Goal: Task Accomplishment & Management: Manage account settings

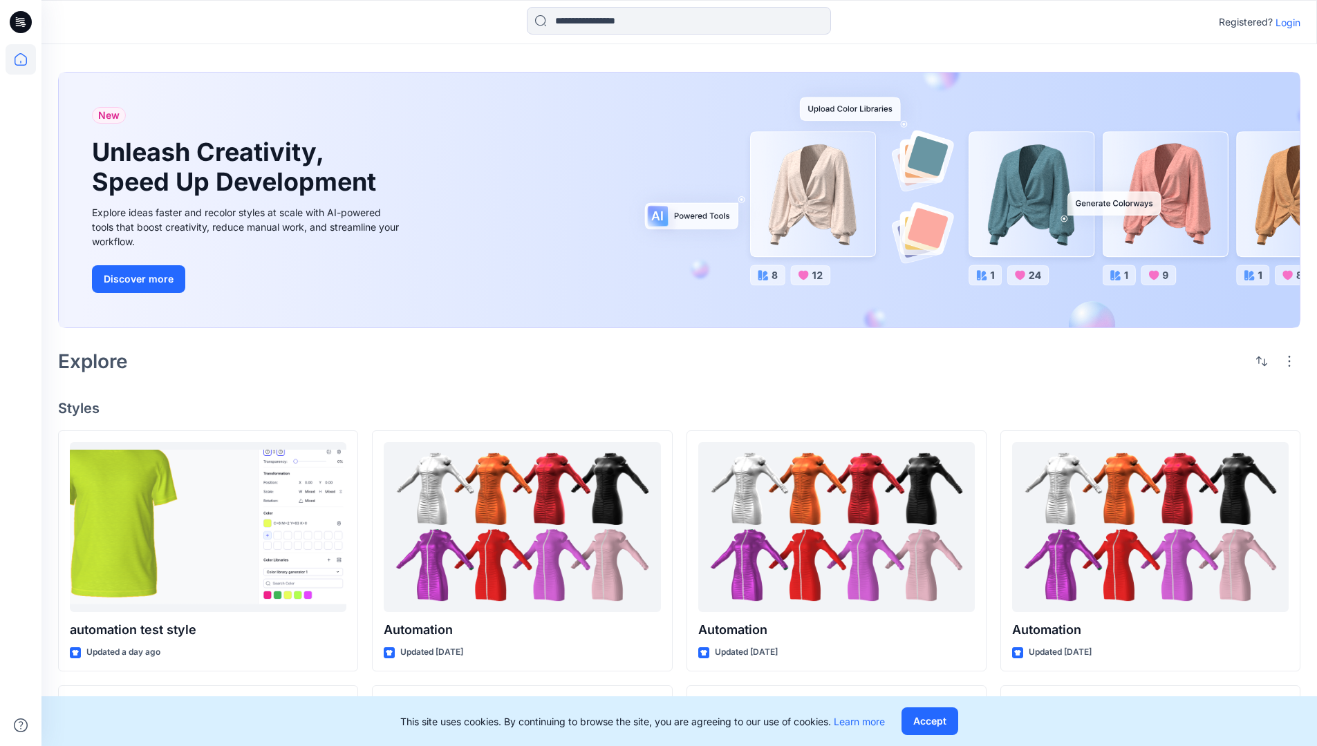
click at [1284, 22] on p "Login" at bounding box center [1287, 22] width 25 height 15
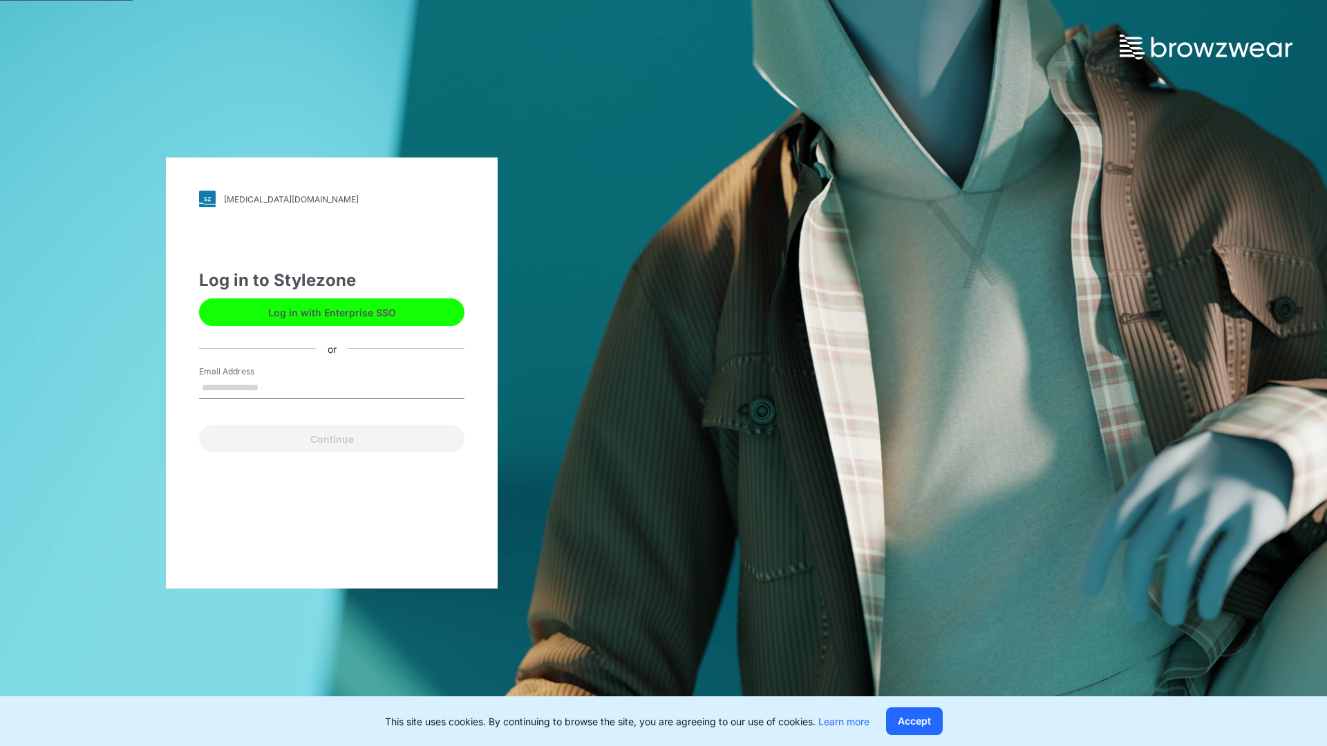
click at [273, 387] on input "Email Address" at bounding box center [331, 388] width 265 height 21
type input "**********"
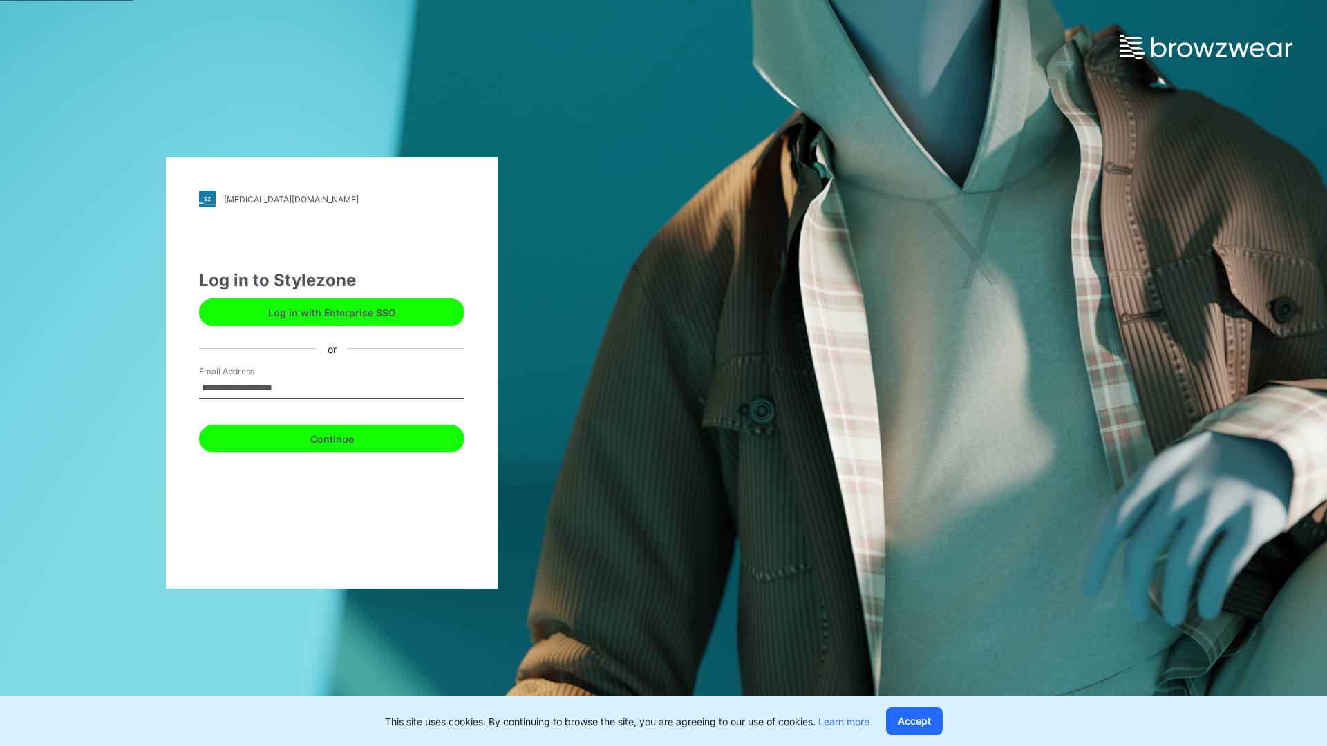
click at [347, 437] on button "Continue" at bounding box center [331, 439] width 265 height 28
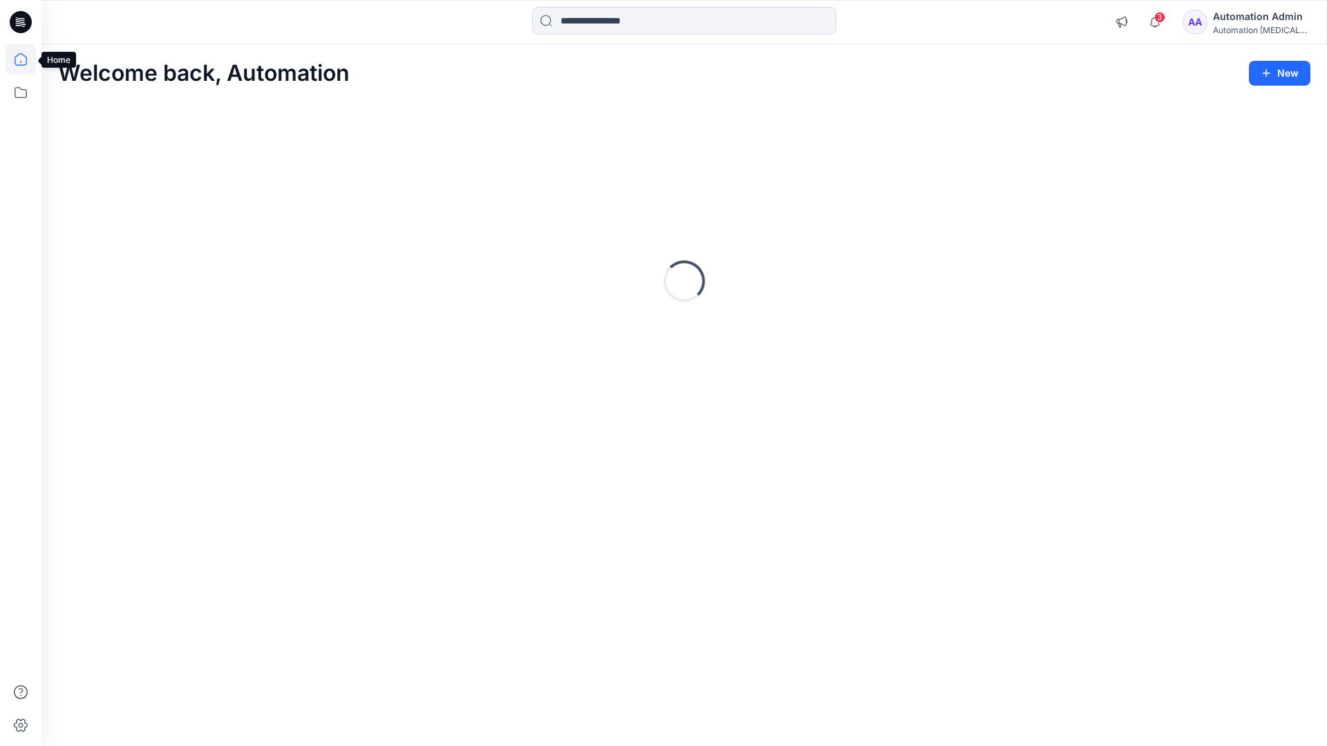
click at [26, 59] on icon at bounding box center [21, 59] width 12 height 12
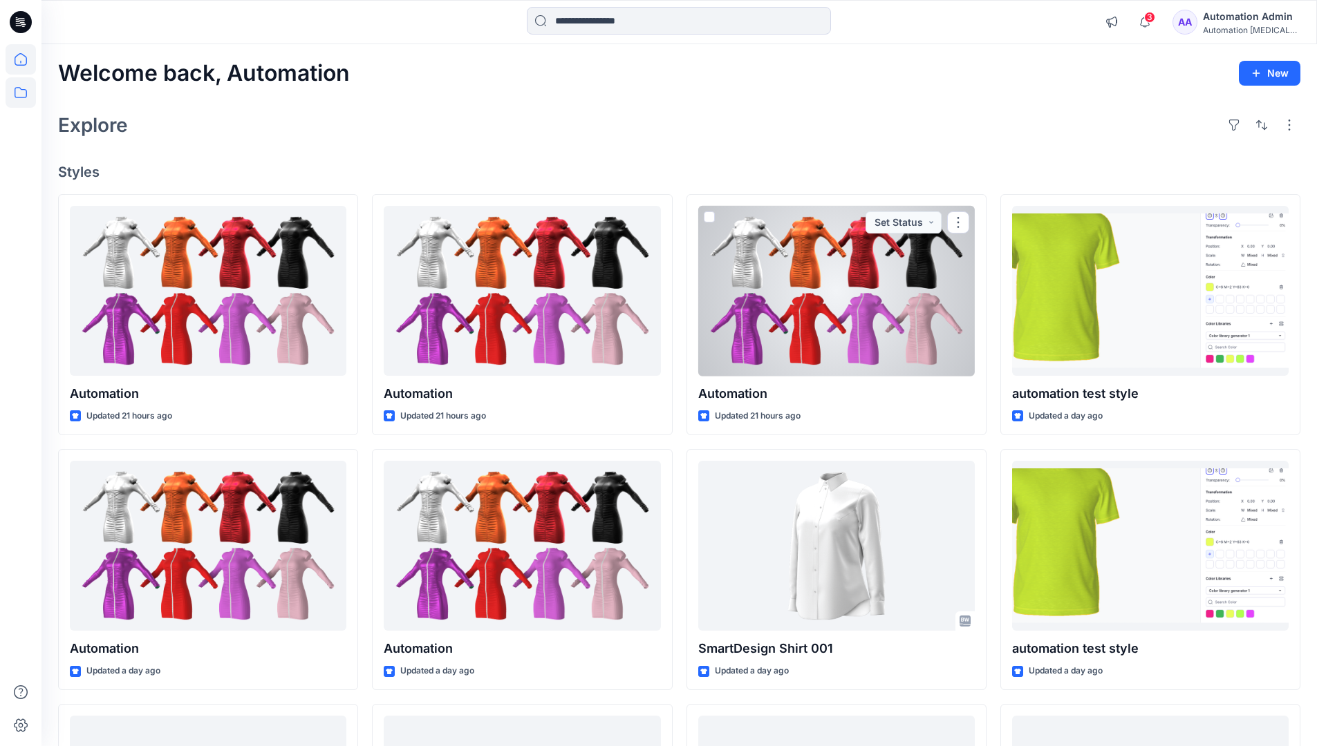
click at [23, 95] on icon at bounding box center [21, 92] width 30 height 30
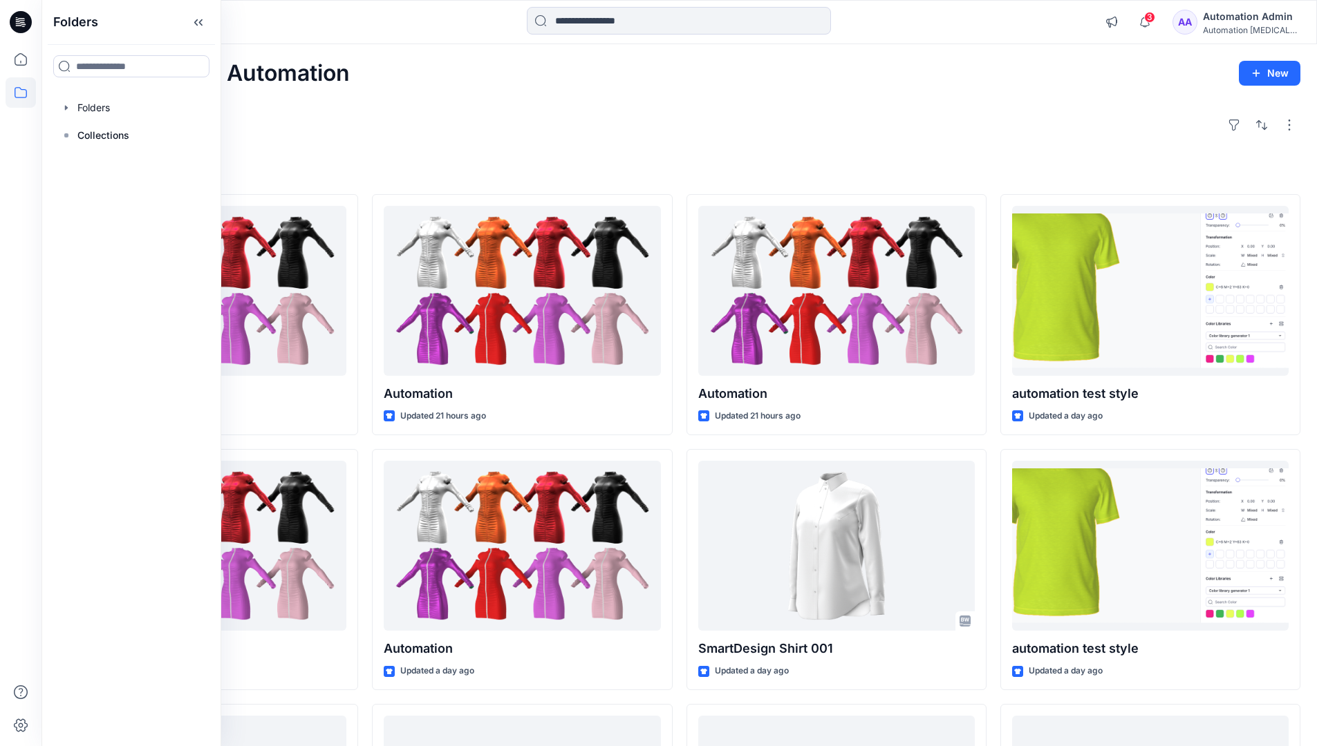
click at [485, 139] on div "Explore" at bounding box center [679, 125] width 1242 height 33
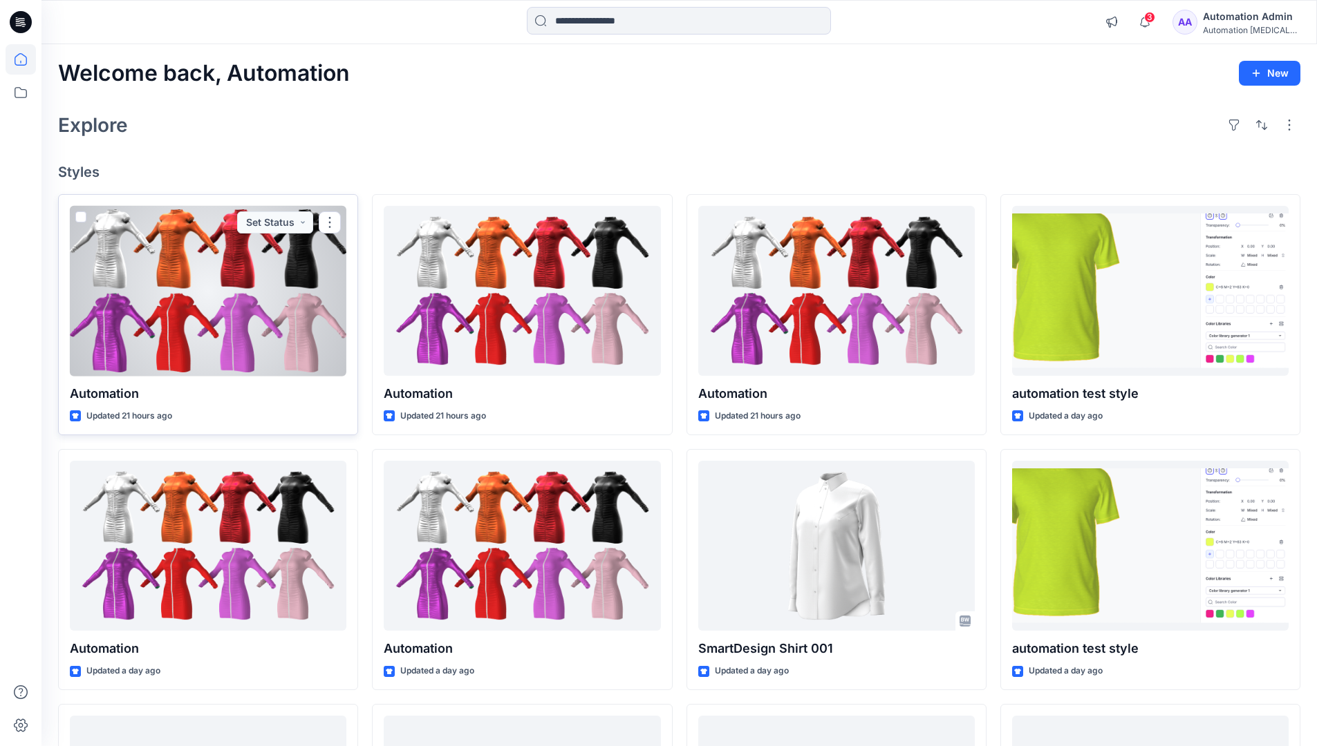
click at [83, 218] on span at bounding box center [80, 216] width 11 height 11
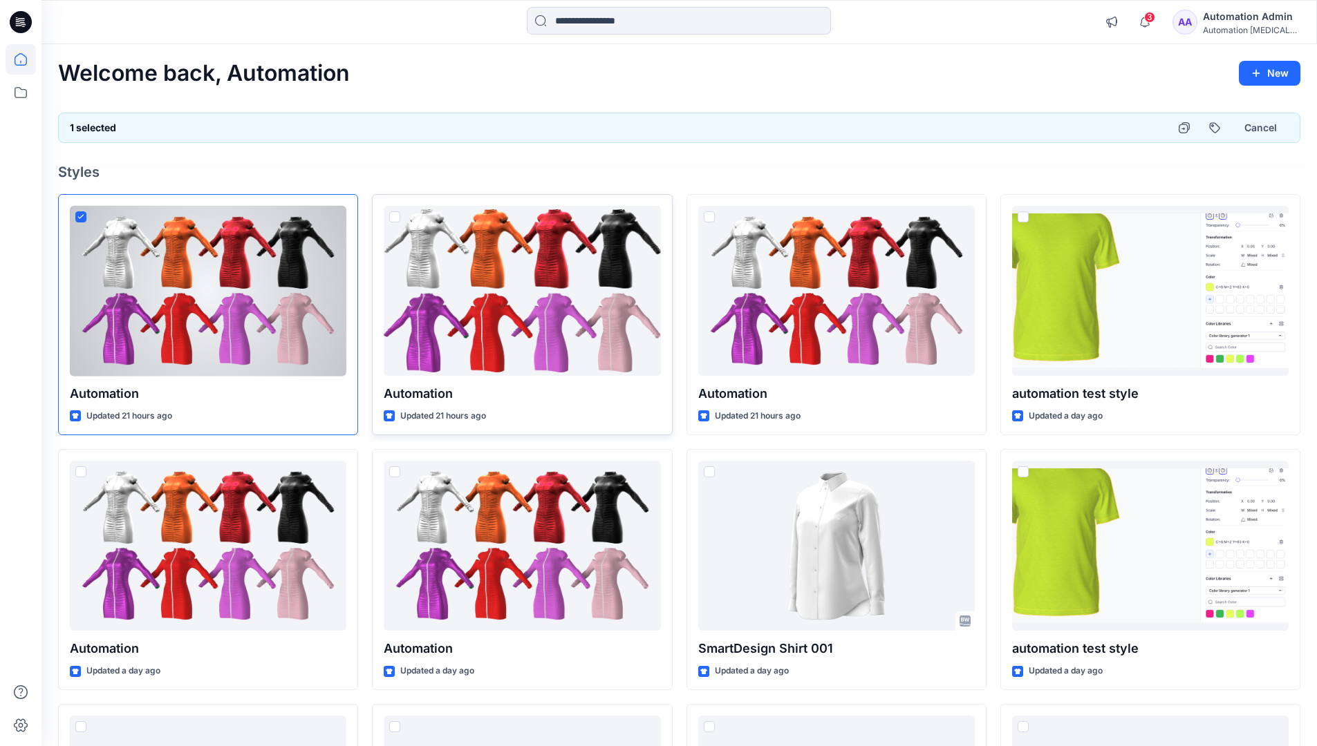
click at [397, 220] on span at bounding box center [394, 216] width 11 height 11
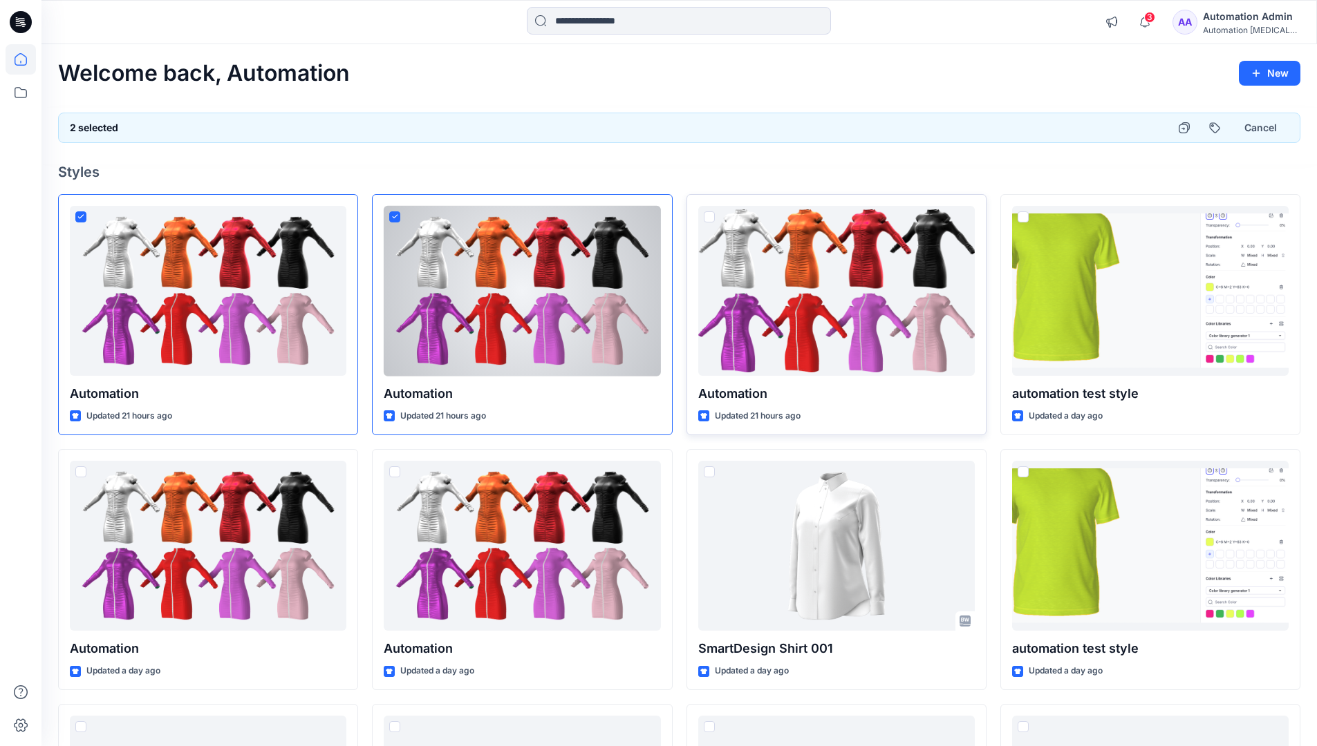
click at [711, 216] on span at bounding box center [709, 216] width 11 height 11
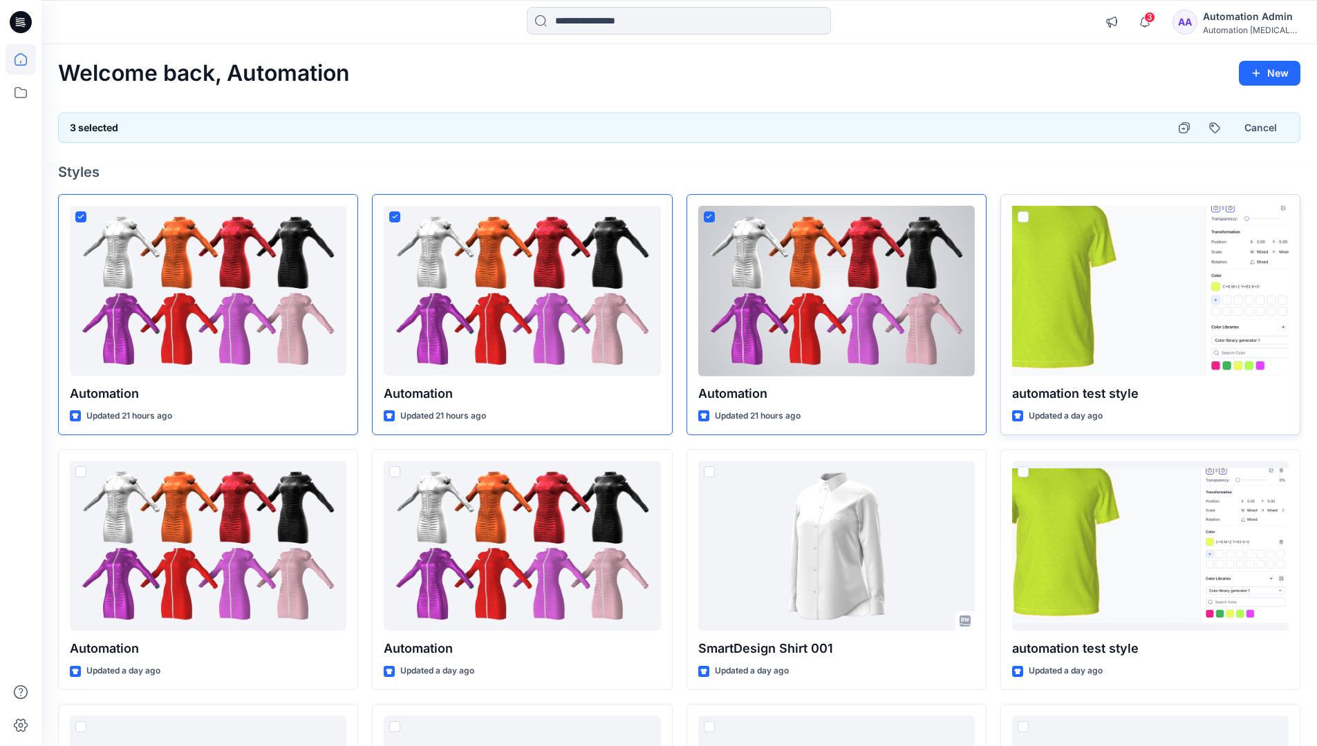
click at [1023, 216] on span at bounding box center [1022, 216] width 11 height 11
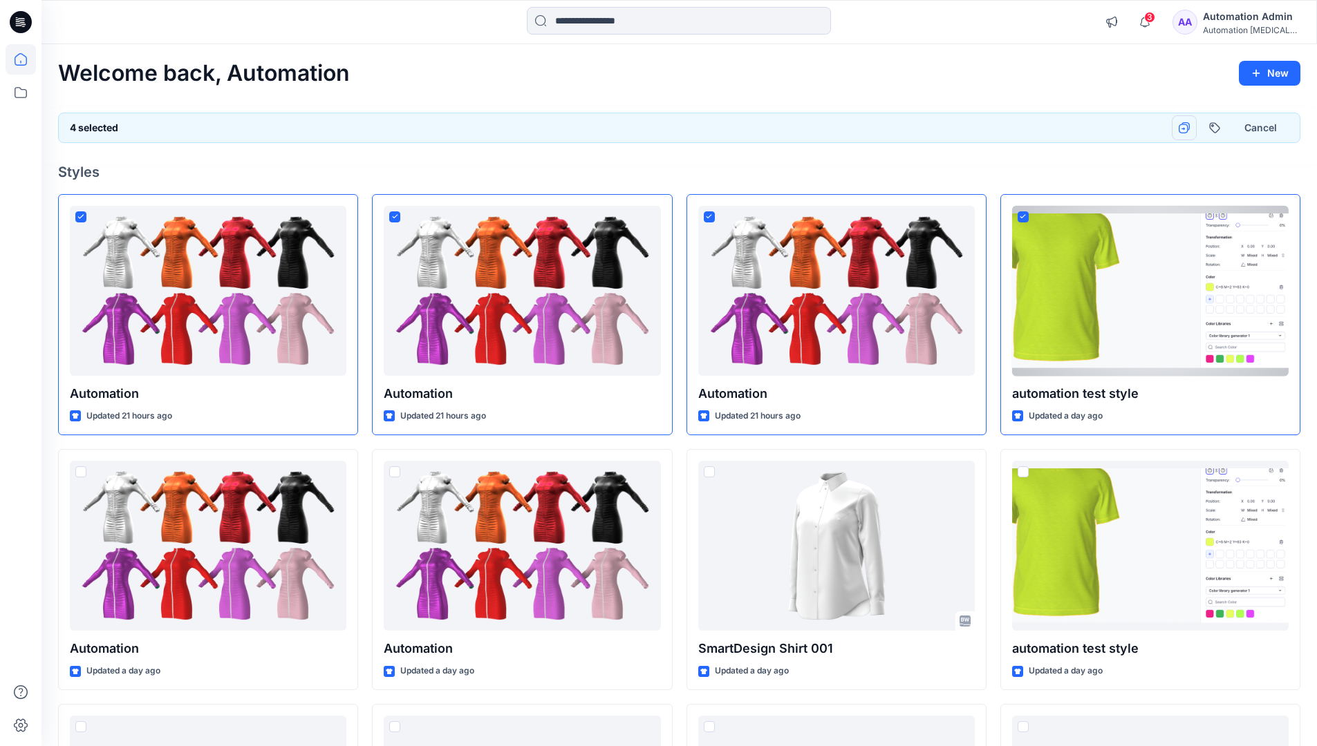
click at [1184, 127] on icon "button" at bounding box center [1183, 127] width 11 height 11
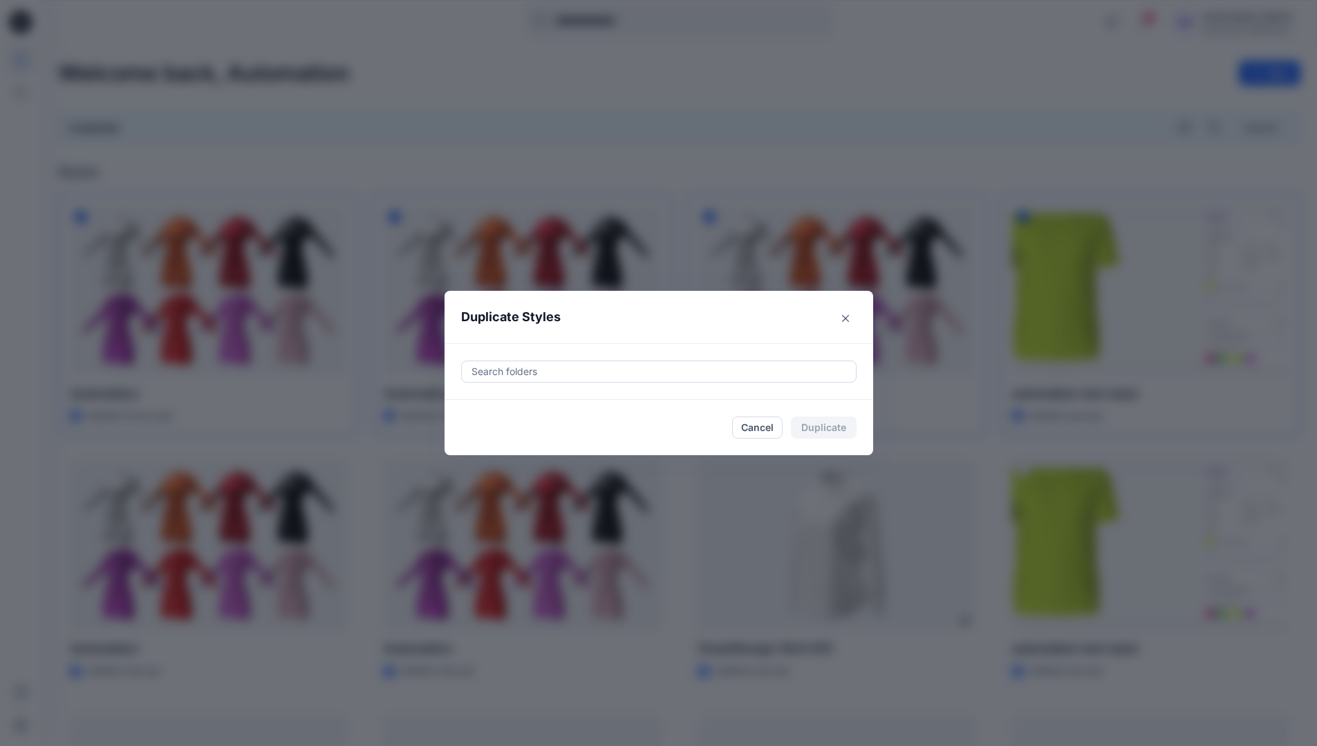
click at [531, 365] on div at bounding box center [658, 372] width 377 height 17
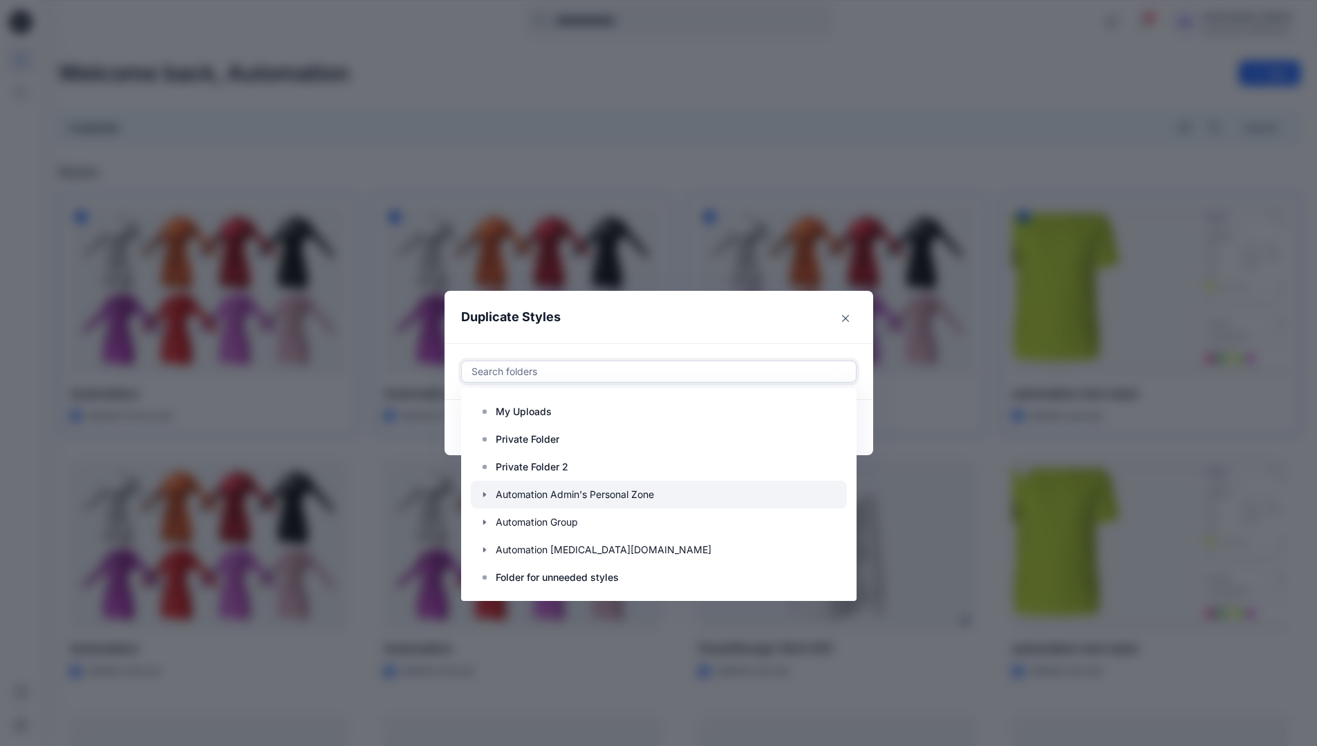
click at [490, 492] on icon "button" at bounding box center [484, 494] width 11 height 11
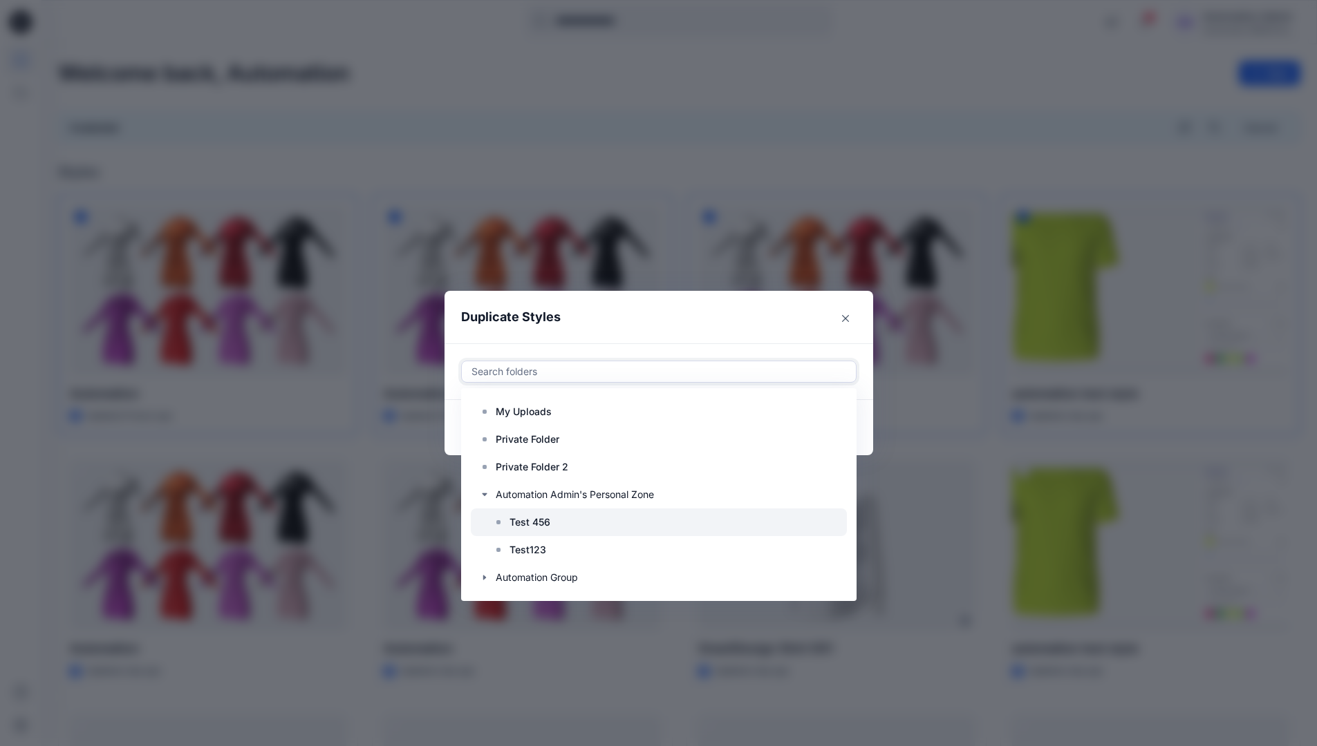
click at [531, 518] on p "Test 456" at bounding box center [529, 522] width 41 height 17
click at [699, 317] on header "Duplicate Styles" at bounding box center [644, 317] width 401 height 53
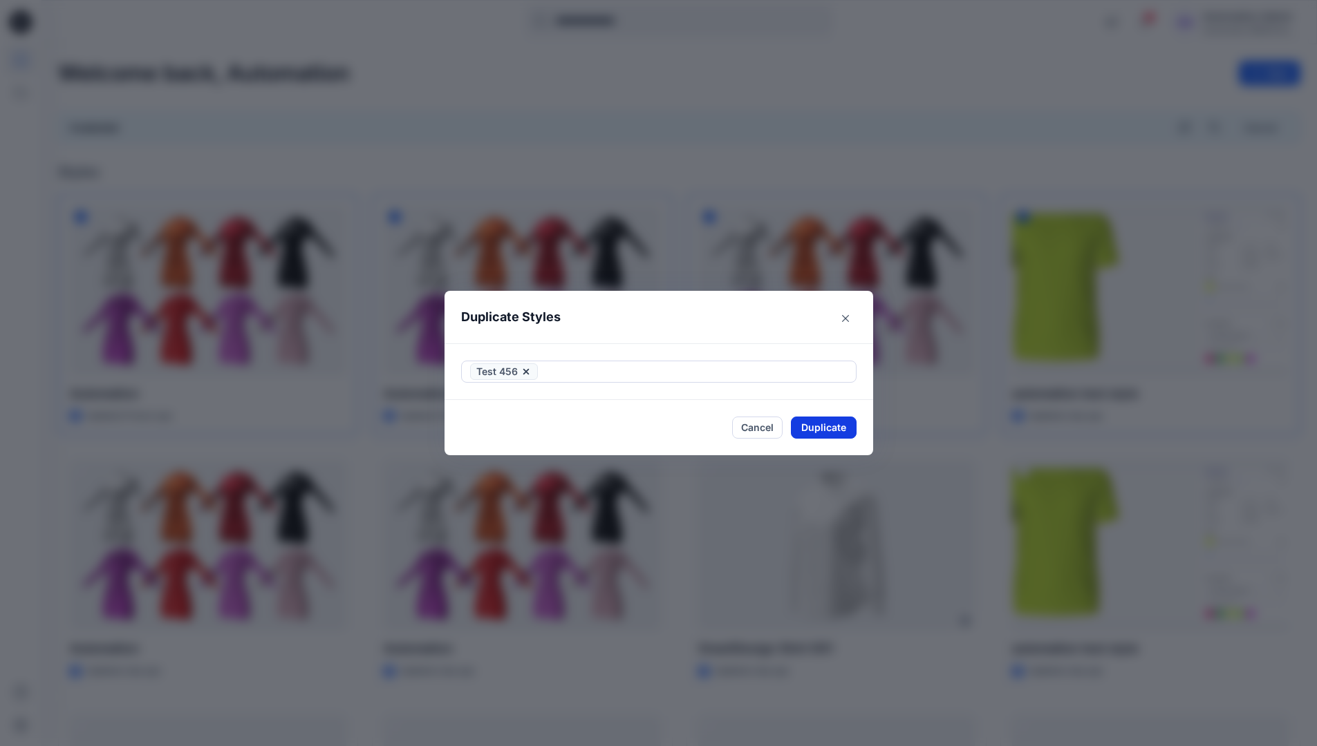
click at [831, 434] on button "Duplicate" at bounding box center [824, 428] width 66 height 22
click at [840, 429] on button "Close" at bounding box center [833, 428] width 45 height 22
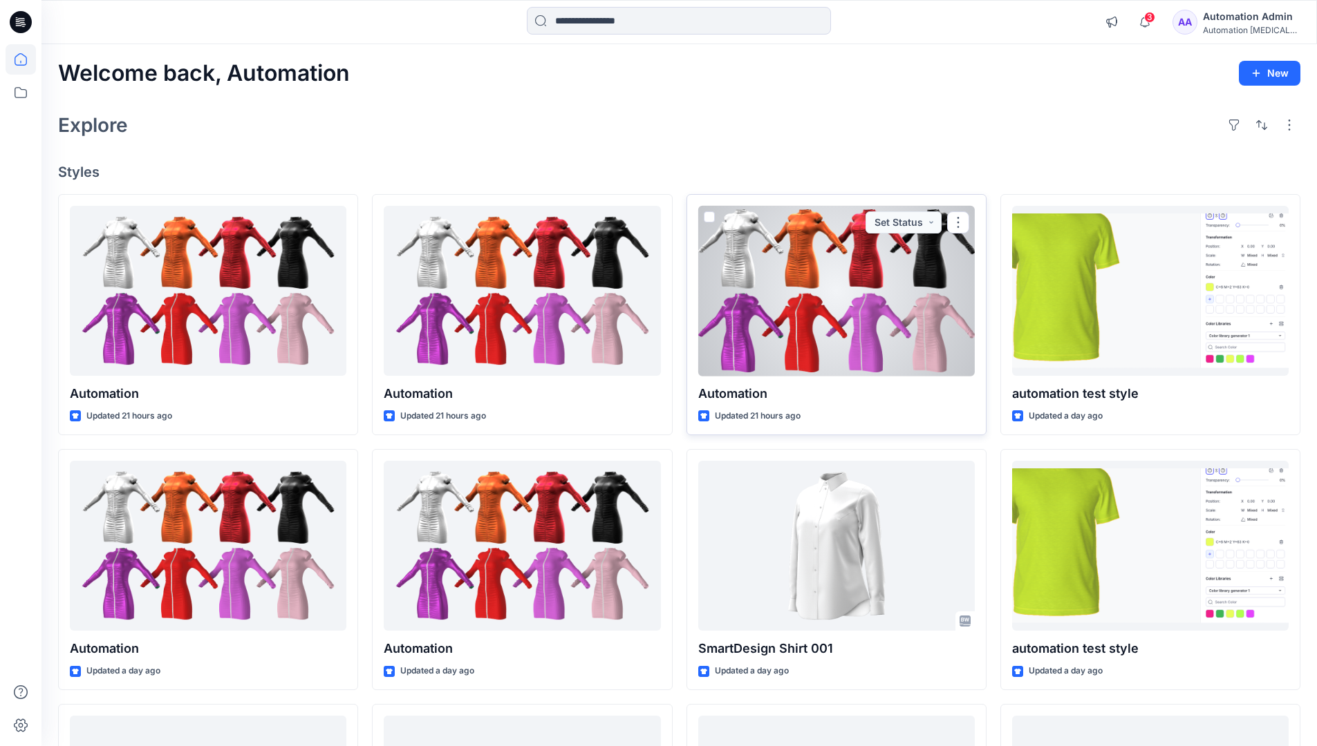
click at [705, 218] on span at bounding box center [709, 216] width 11 height 11
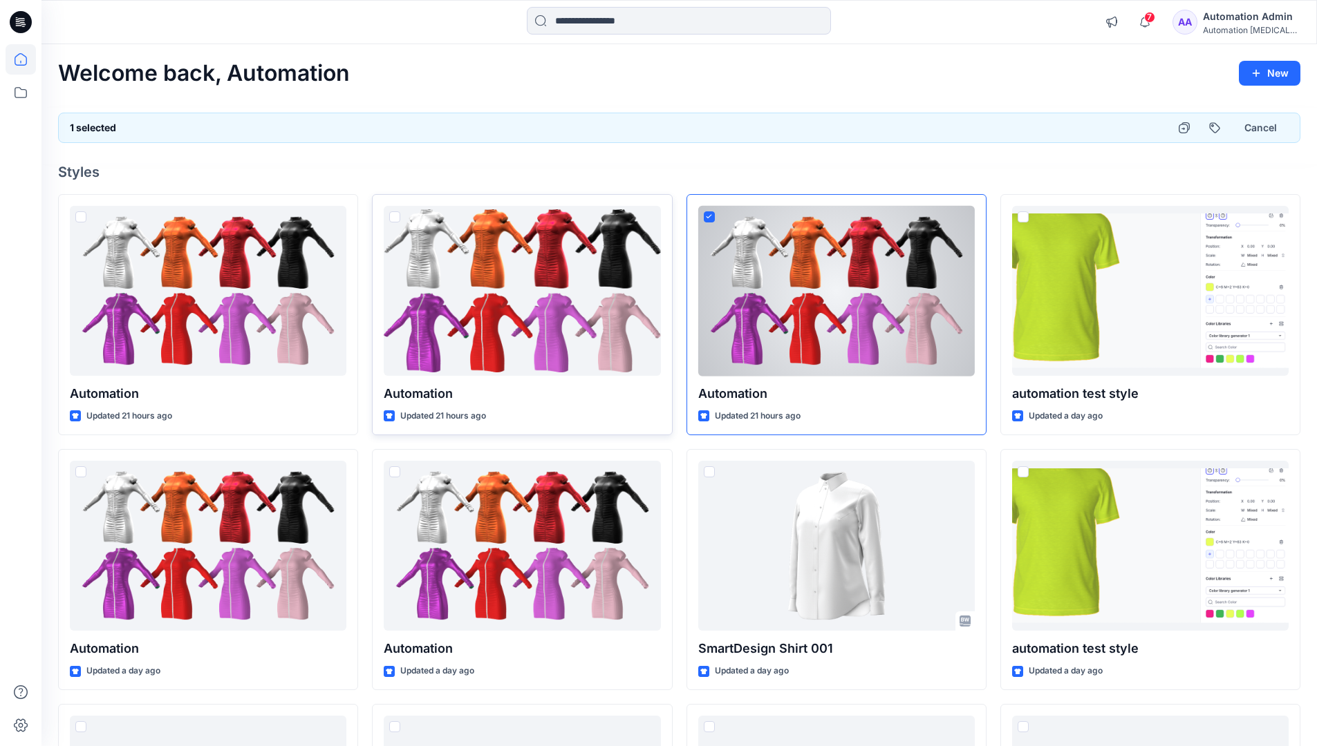
click at [397, 220] on span at bounding box center [394, 216] width 11 height 11
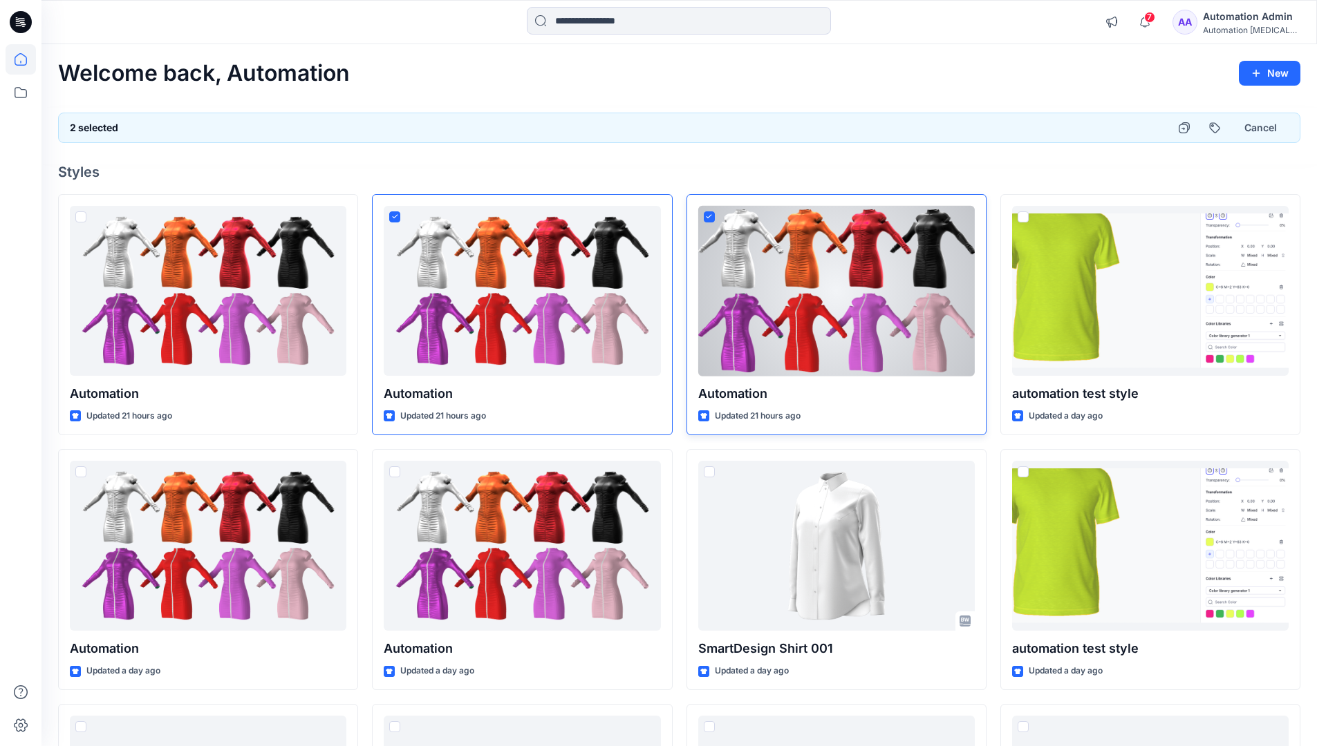
click at [709, 218] on icon at bounding box center [709, 216] width 6 height 5
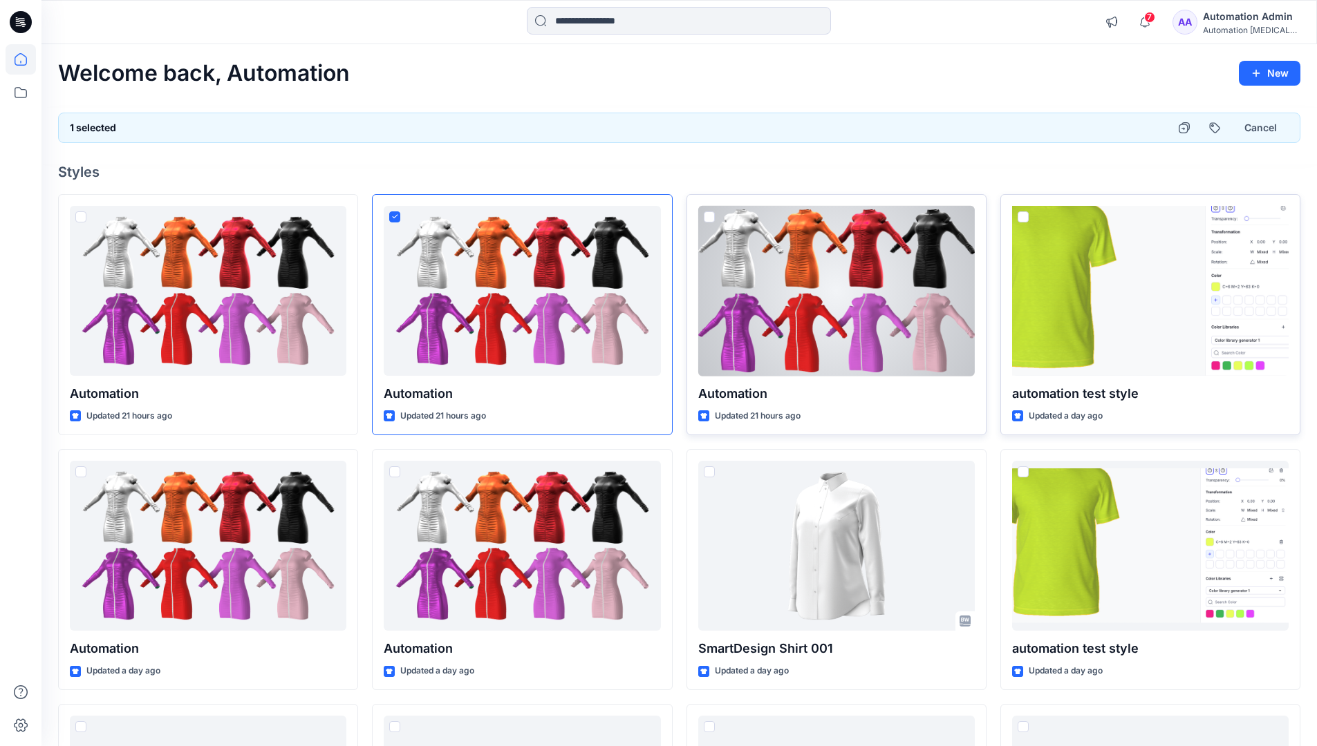
click at [1023, 218] on span at bounding box center [1022, 216] width 11 height 11
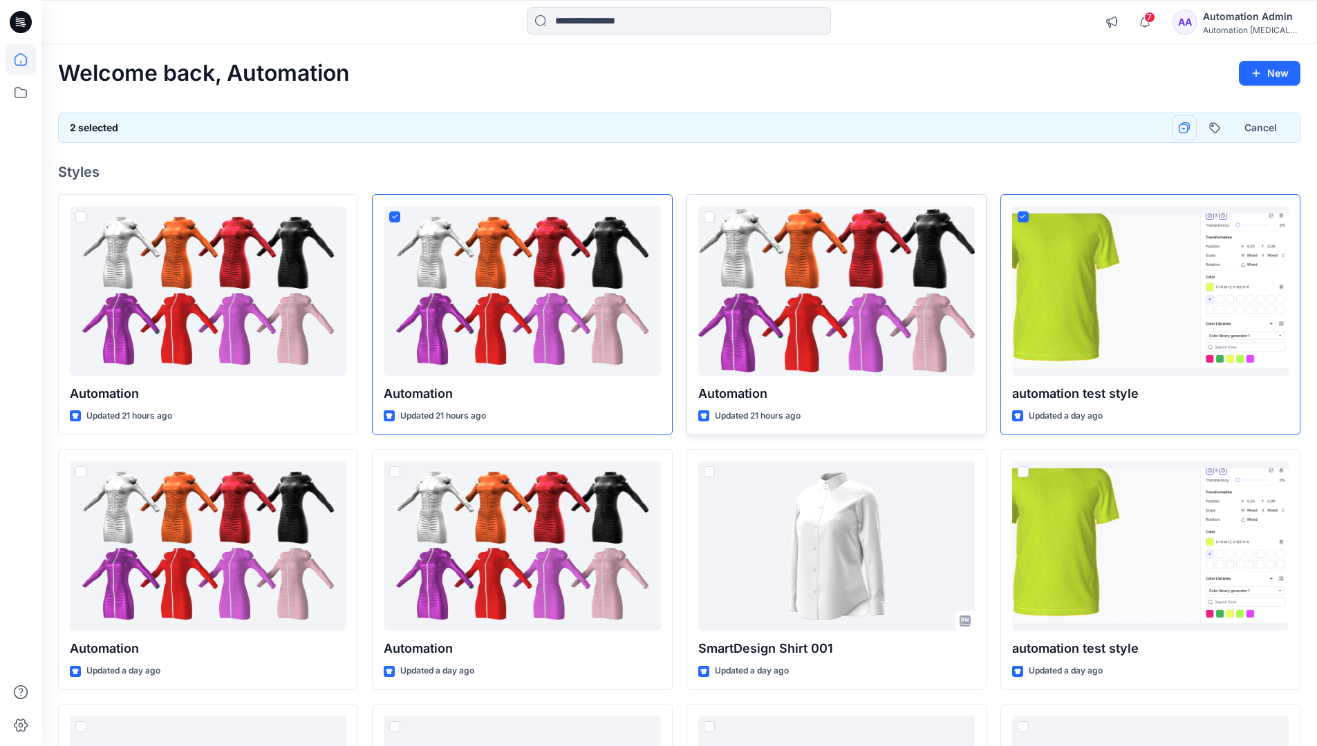
click at [1188, 128] on icon "button" at bounding box center [1183, 127] width 11 height 11
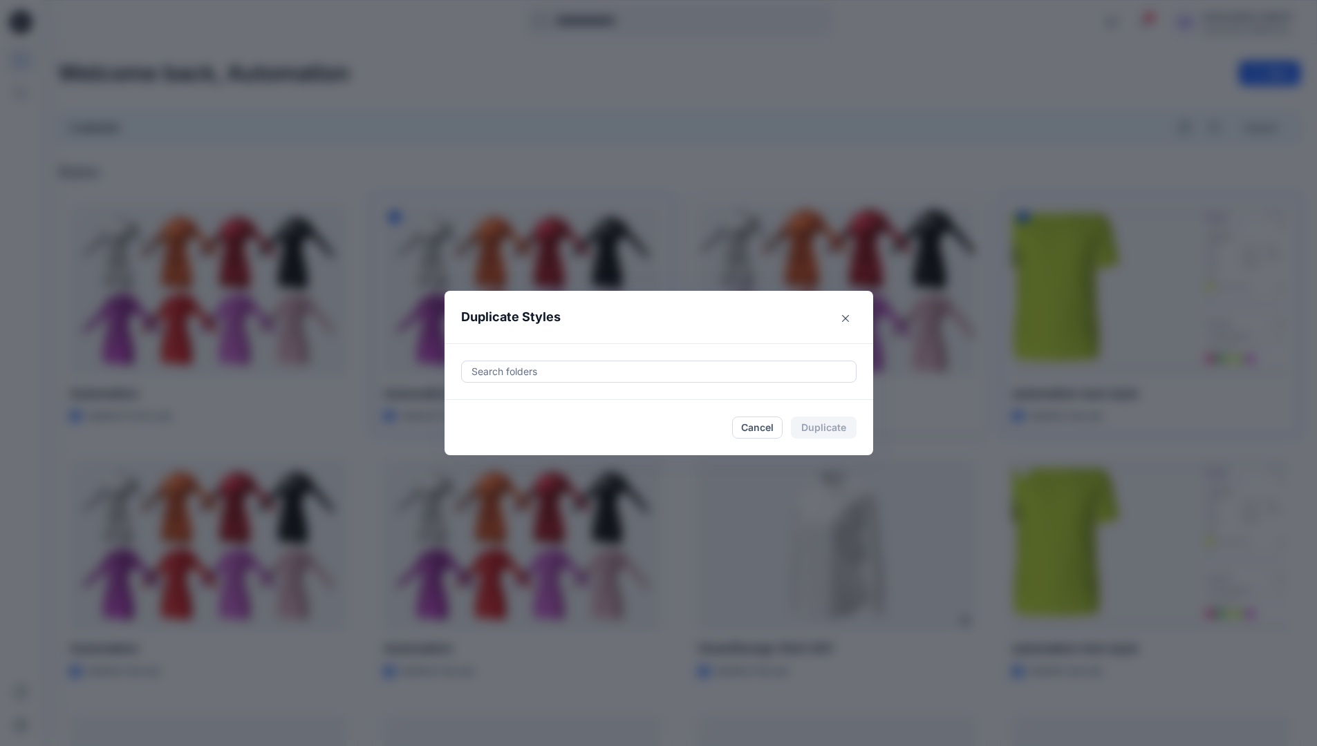
click at [580, 375] on div at bounding box center [658, 372] width 377 height 17
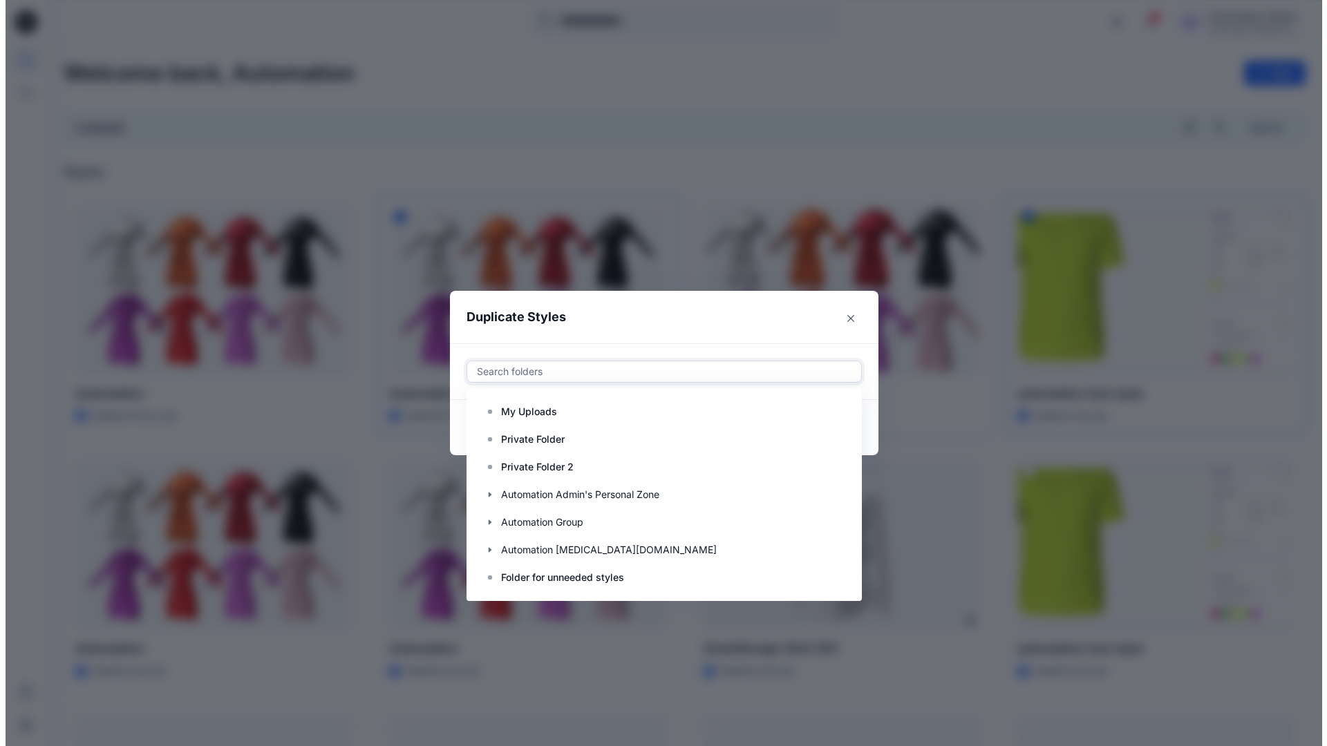
scroll to position [166, 0]
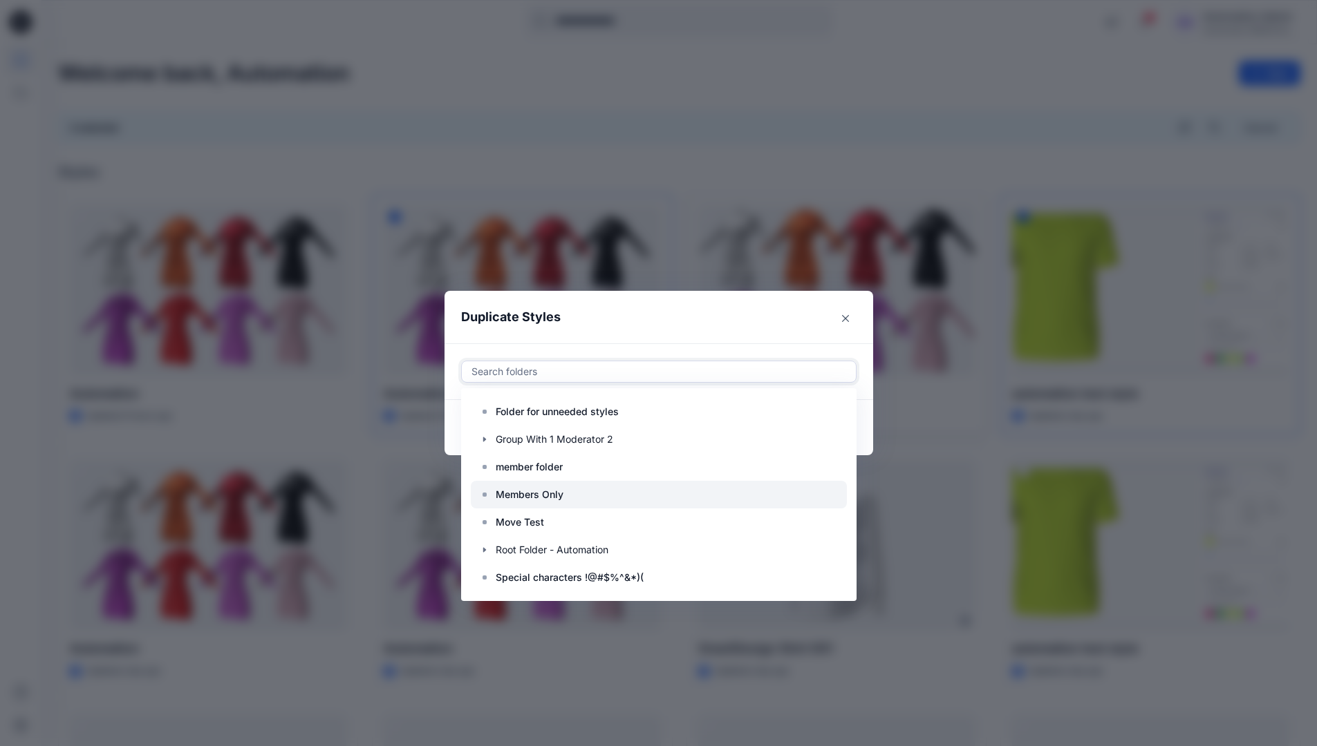
click at [572, 494] on div at bounding box center [659, 495] width 376 height 28
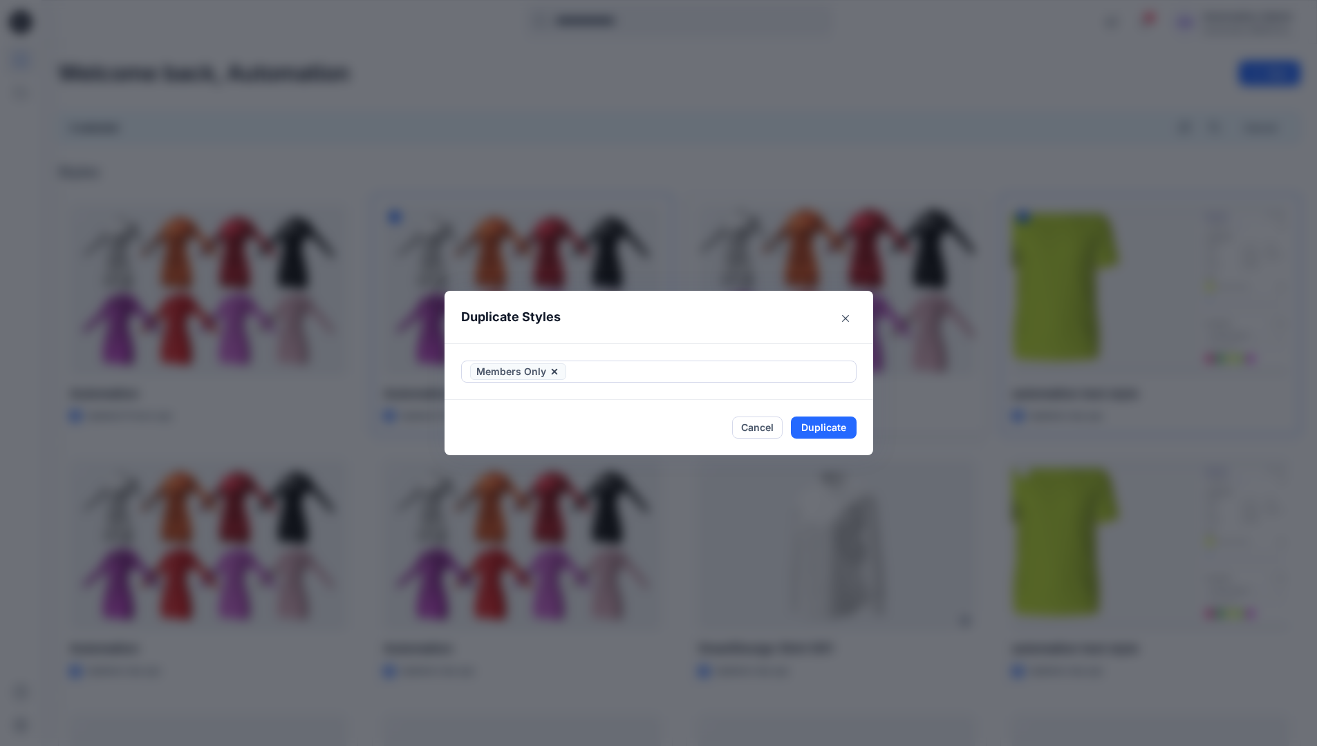
click at [641, 319] on header "Duplicate Styles" at bounding box center [644, 317] width 401 height 53
click at [819, 424] on button "Duplicate" at bounding box center [824, 428] width 66 height 22
click at [836, 424] on button "Close" at bounding box center [833, 428] width 45 height 22
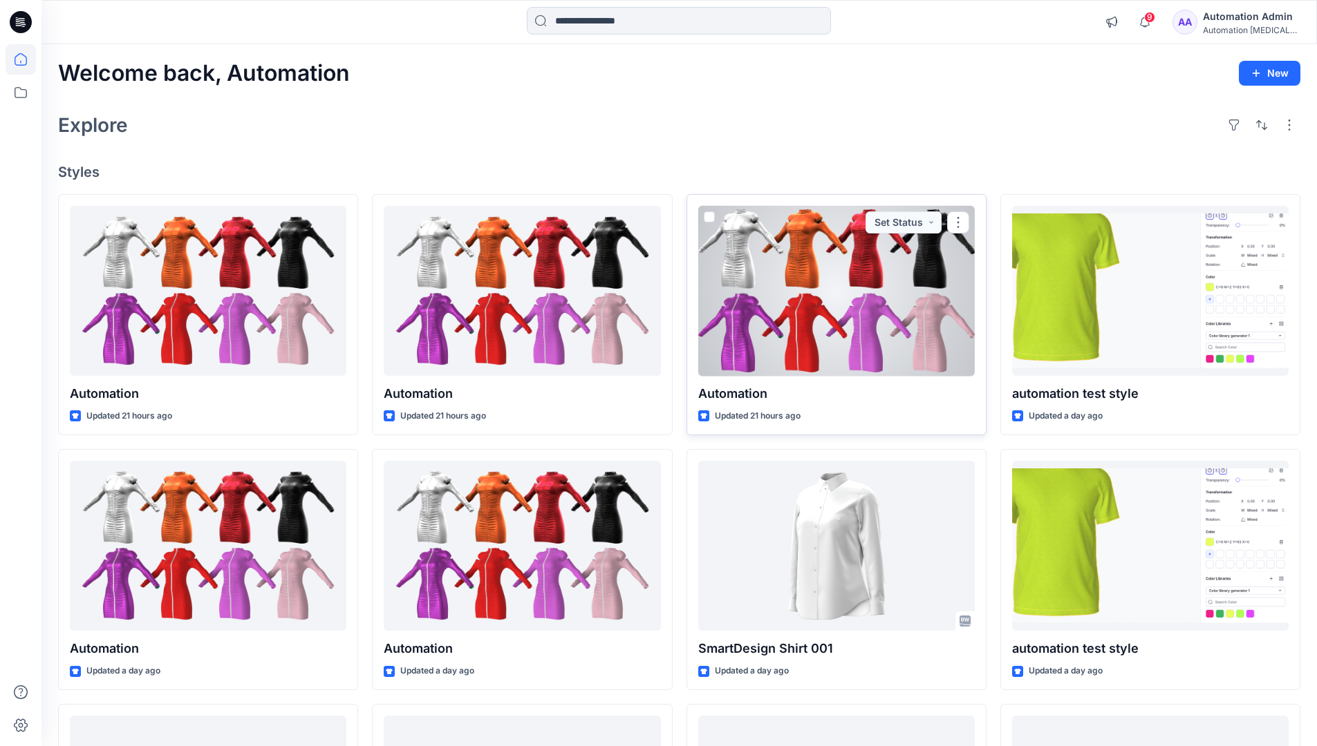
click at [1246, 12] on div "Automation Admin" at bounding box center [1251, 16] width 97 height 17
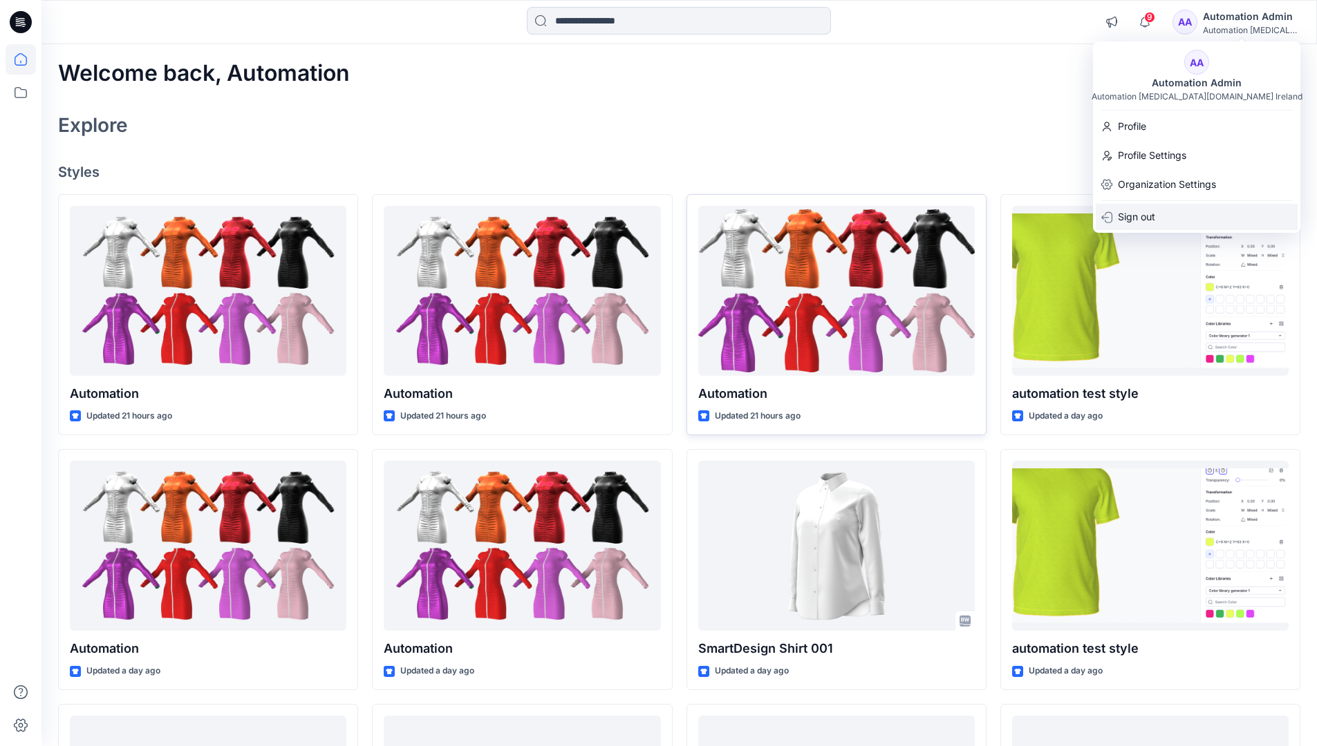
click at [1151, 212] on p "Sign out" at bounding box center [1136, 217] width 37 height 26
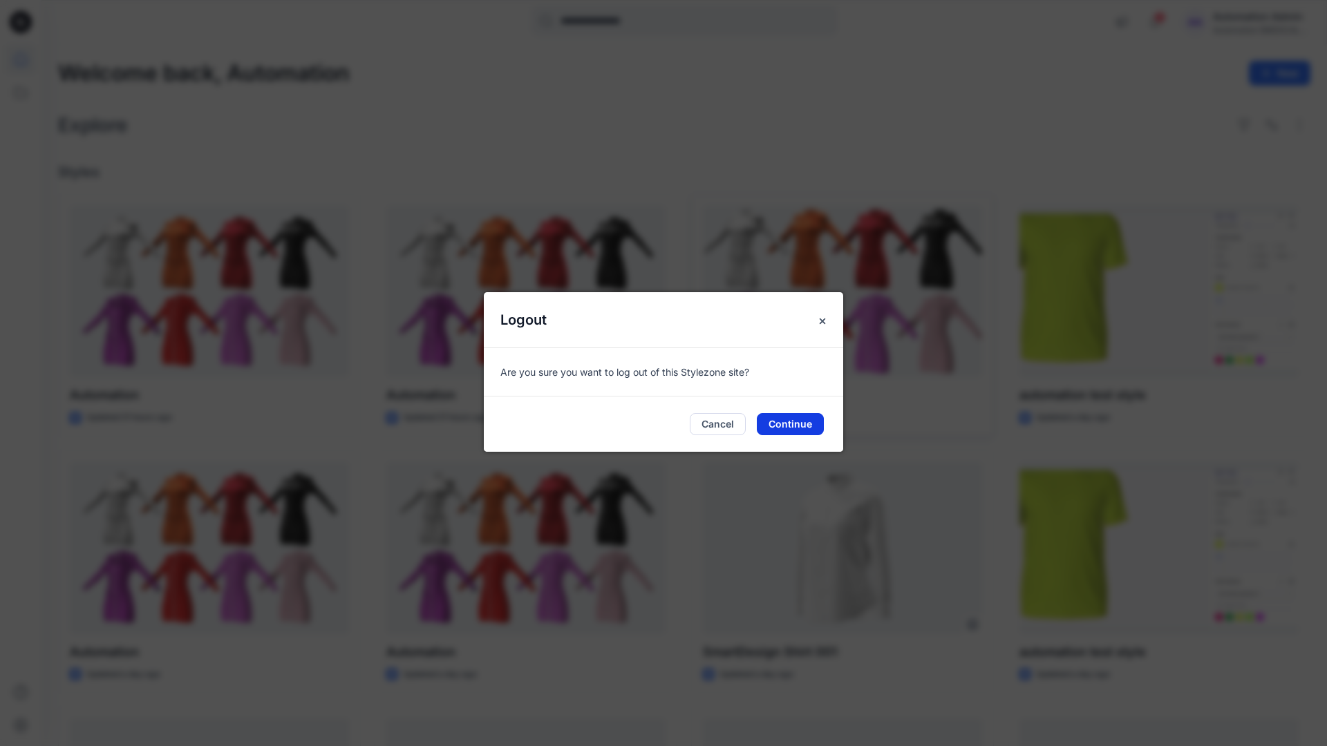
click at [793, 413] on button "Continue" at bounding box center [790, 424] width 67 height 22
